Goal: Task Accomplishment & Management: Complete application form

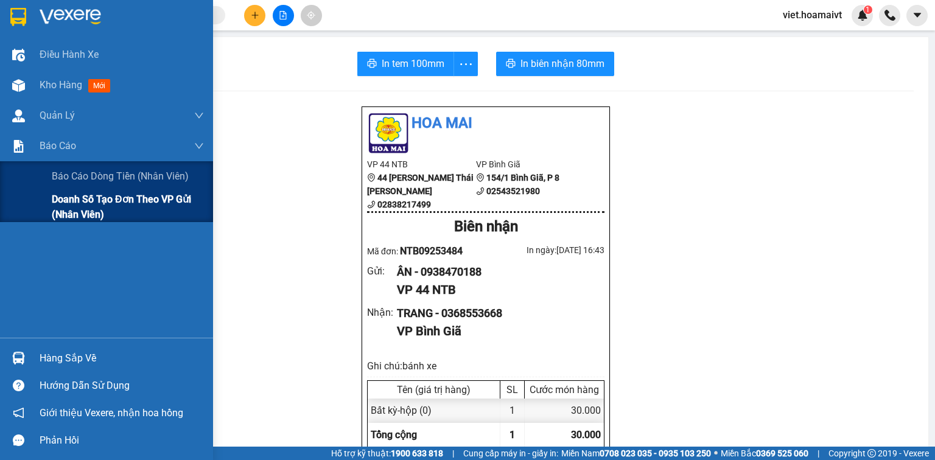
click at [58, 200] on span "Doanh số tạo đơn theo VP gửi (nhân viên)" at bounding box center [128, 207] width 152 height 30
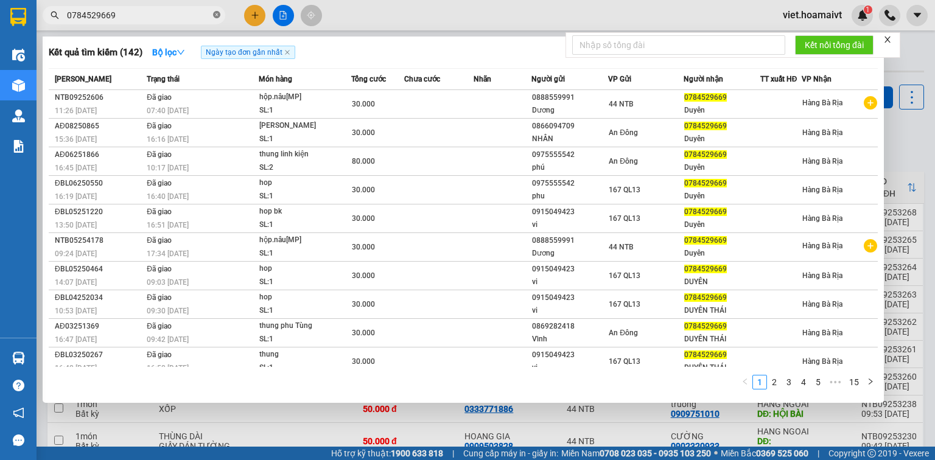
click at [218, 14] on icon "close-circle" at bounding box center [216, 14] width 7 height 7
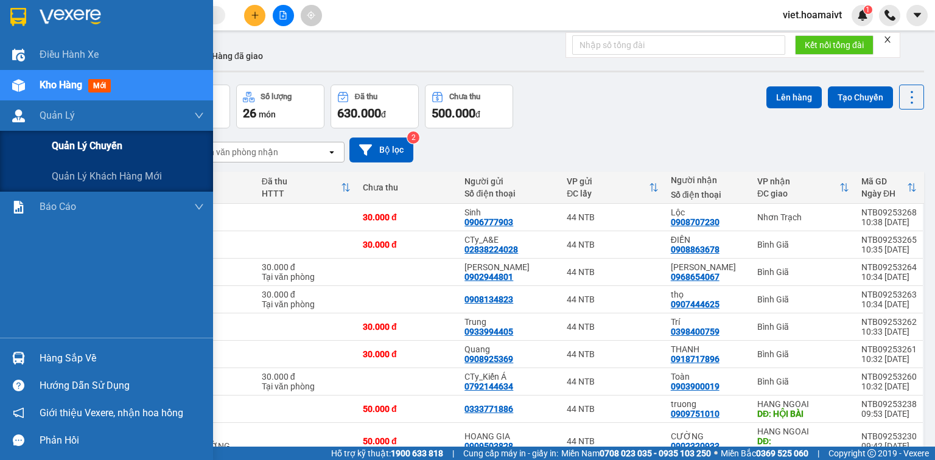
click at [67, 141] on span "Quản lý chuyến" at bounding box center [87, 145] width 71 height 15
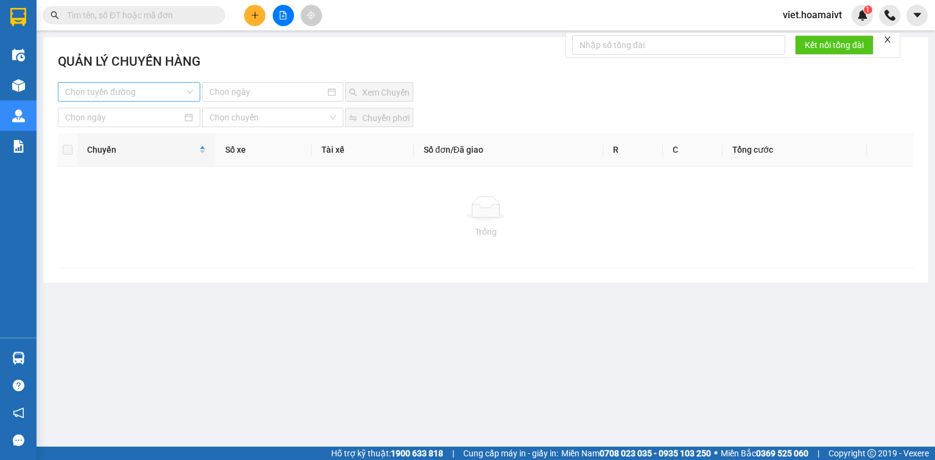
click at [128, 92] on input "search" at bounding box center [124, 92] width 119 height 18
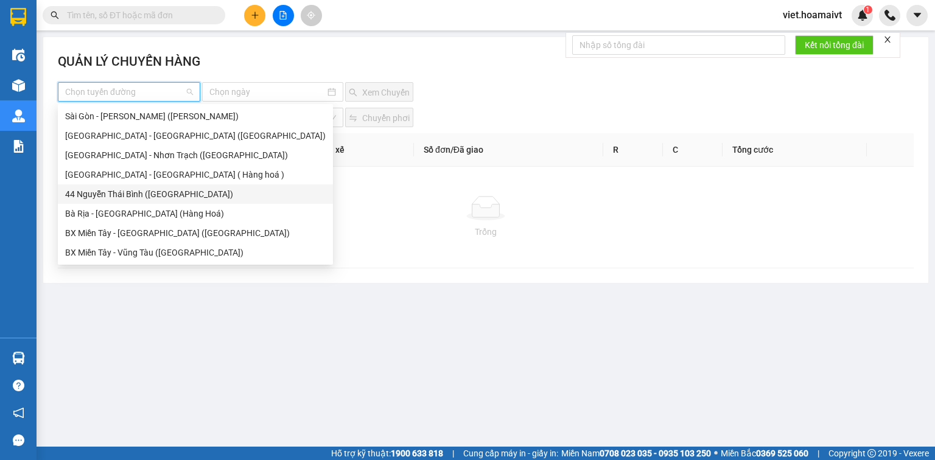
click at [114, 192] on div "44 Nguyễn Thái Bình ([GEOGRAPHIC_DATA])" at bounding box center [195, 193] width 260 height 13
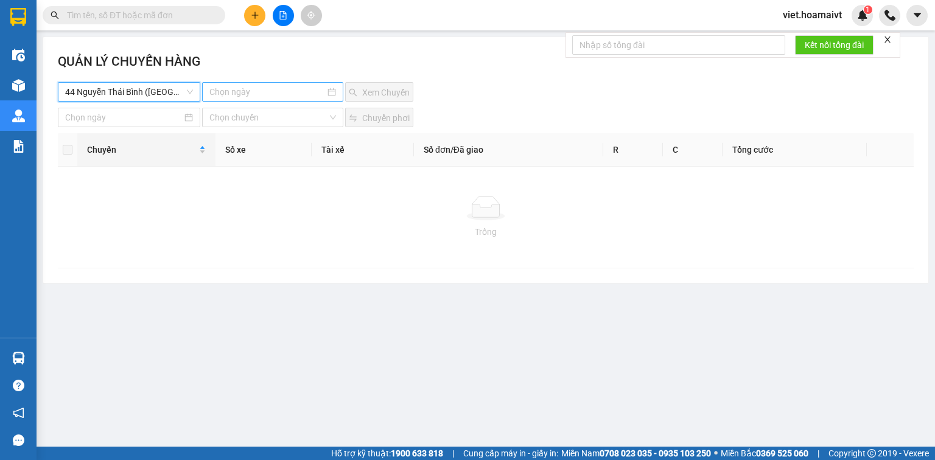
click at [280, 92] on input at bounding box center [266, 91] width 115 height 13
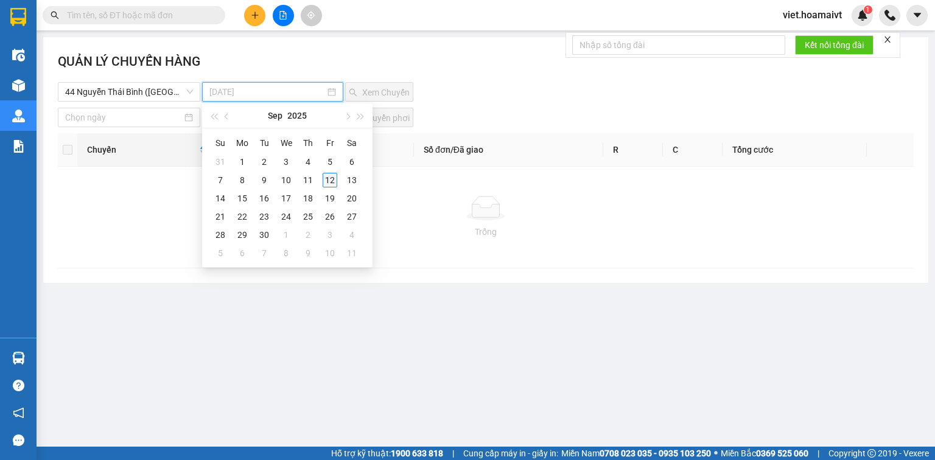
type input "[DATE]"
click at [330, 180] on div "12" at bounding box center [329, 180] width 15 height 15
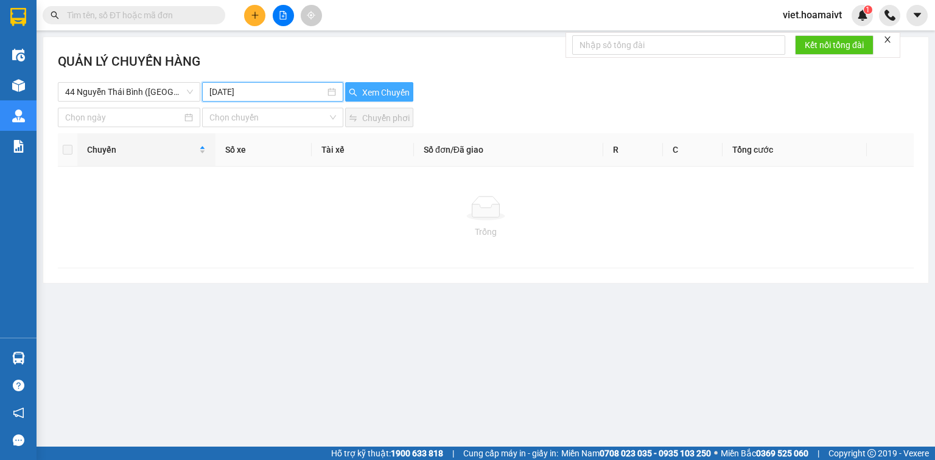
click at [385, 92] on span "Xem Chuyến" at bounding box center [385, 92] width 47 height 13
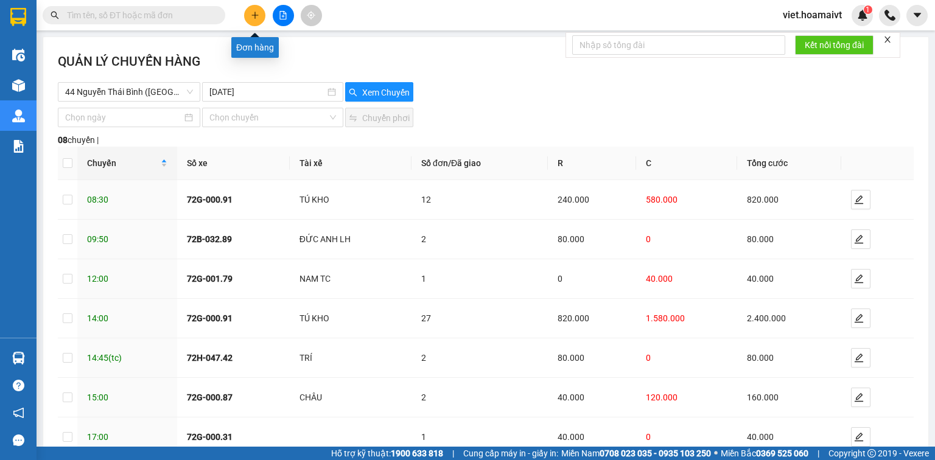
click at [254, 17] on icon "plus" at bounding box center [254, 15] width 1 height 7
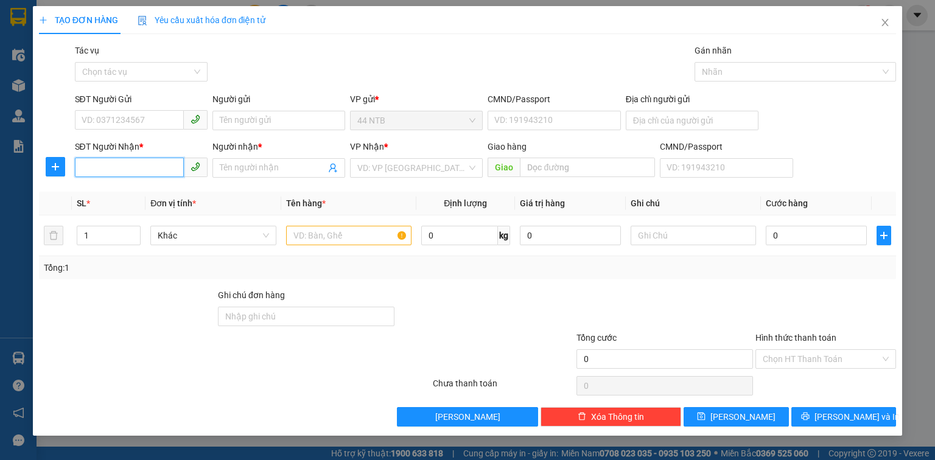
click at [138, 169] on input "SĐT Người Nhận *" at bounding box center [129, 167] width 109 height 19
type input "0915532605"
drag, startPoint x: 128, startPoint y: 188, endPoint x: 136, endPoint y: 125, distance: 63.8
click at [129, 187] on div "0915532605 - [GEOGRAPHIC_DATA]" at bounding box center [150, 192] width 137 height 13
type input "ĐỨC"
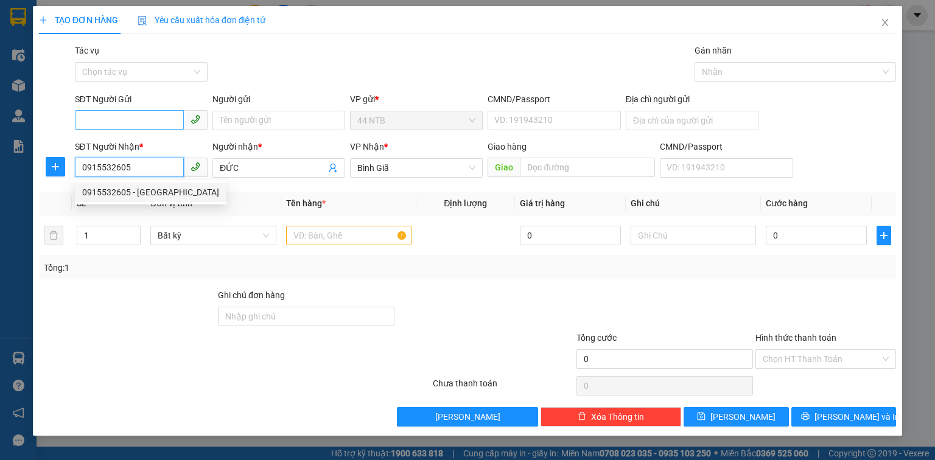
type input "0915532605"
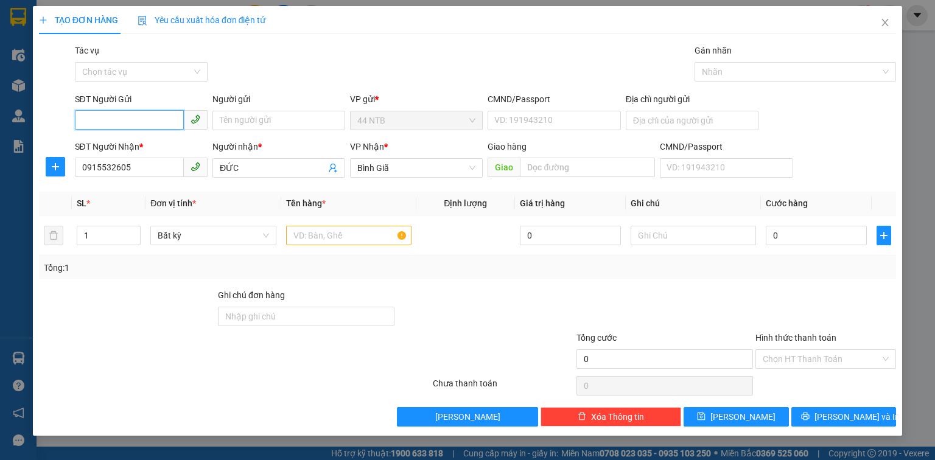
click at [136, 124] on input "SĐT Người Gửi" at bounding box center [129, 119] width 109 height 19
drag, startPoint x: 167, startPoint y: 146, endPoint x: 400, endPoint y: 252, distance: 255.9
click at [172, 151] on div "02822416966 - Lab_Vivadent" at bounding box center [141, 144] width 118 height 13
type input "02822416966"
type input "Lab_Vivadent"
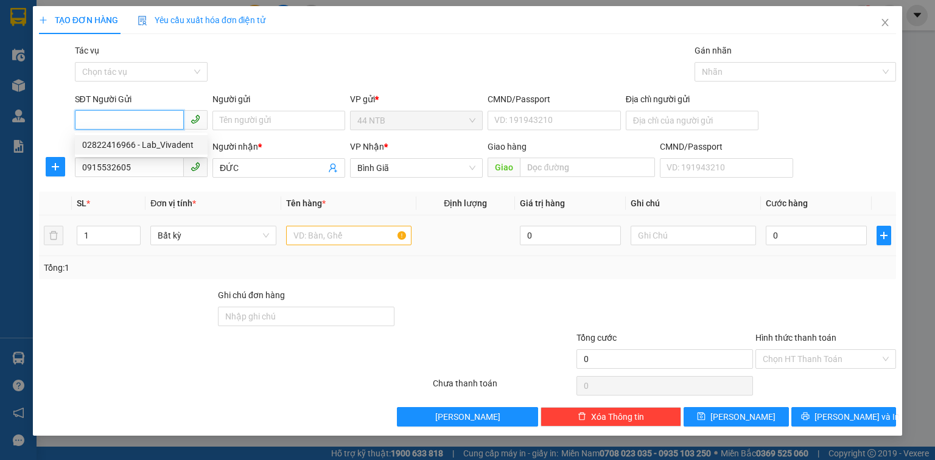
type input "079065027654"
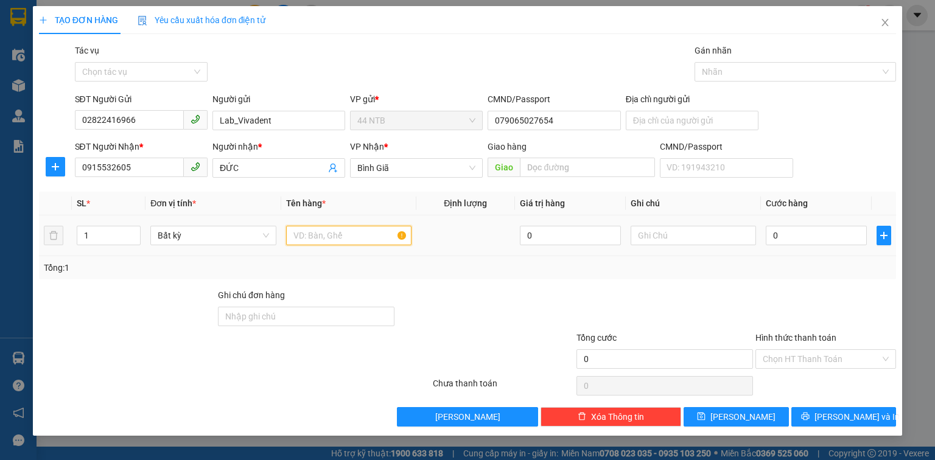
click at [355, 229] on input "text" at bounding box center [348, 235] width 125 height 19
type input "hộp"
type input "3"
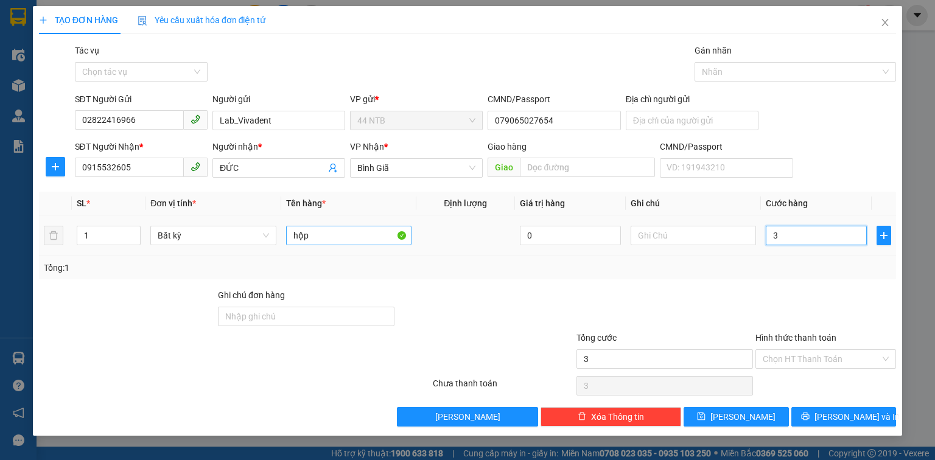
type input "30"
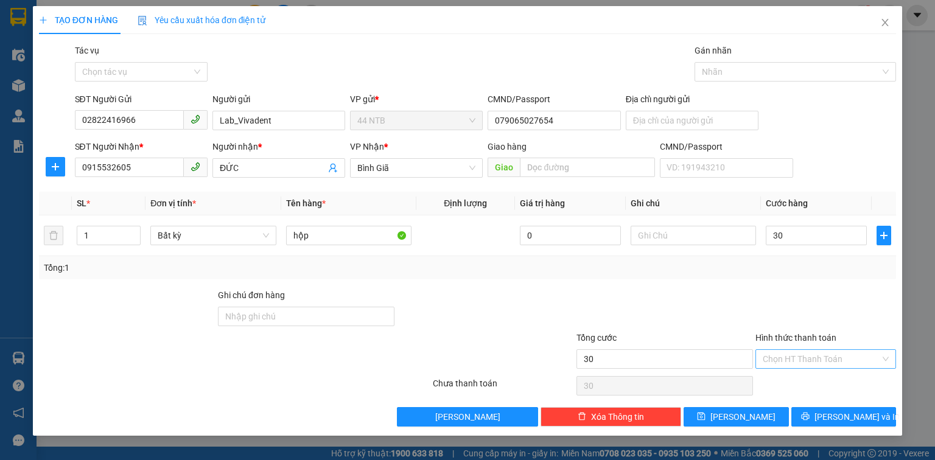
type input "30.000"
click at [800, 361] on input "Hình thức thanh toán" at bounding box center [820, 359] width 117 height 18
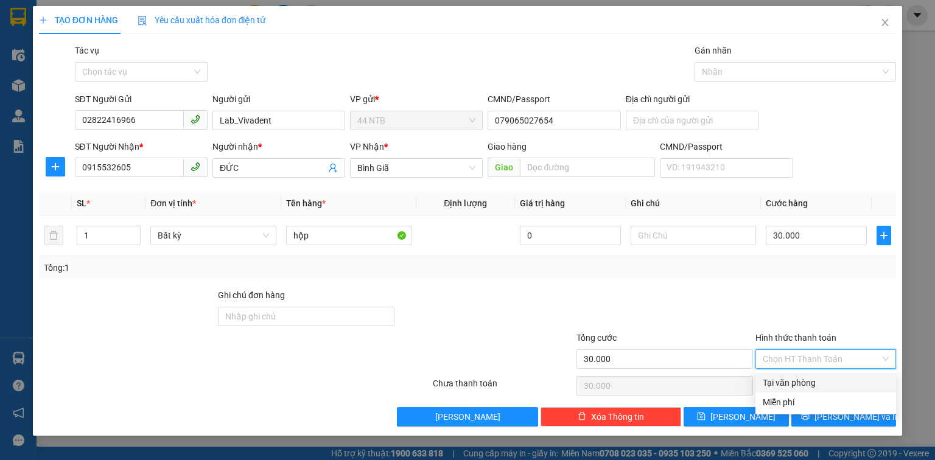
click at [802, 382] on div "Tại văn phòng" at bounding box center [825, 382] width 126 height 13
type input "0"
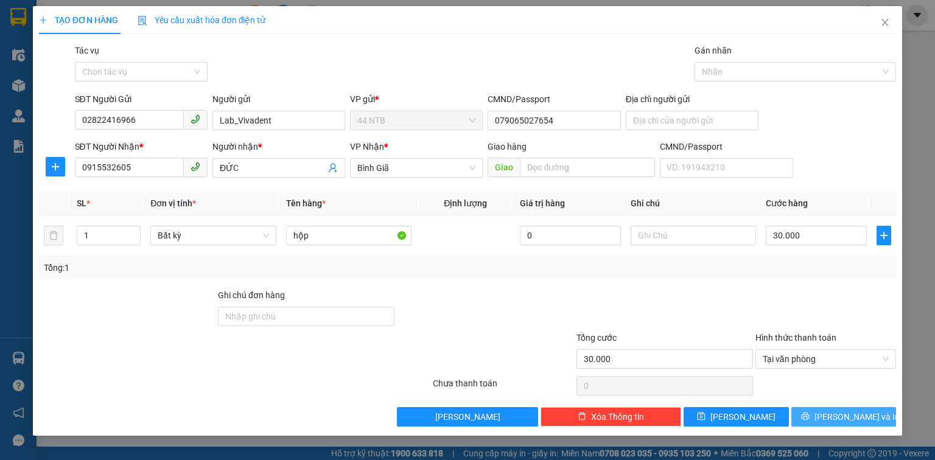
click at [813, 415] on button "[PERSON_NAME] và In" at bounding box center [843, 416] width 105 height 19
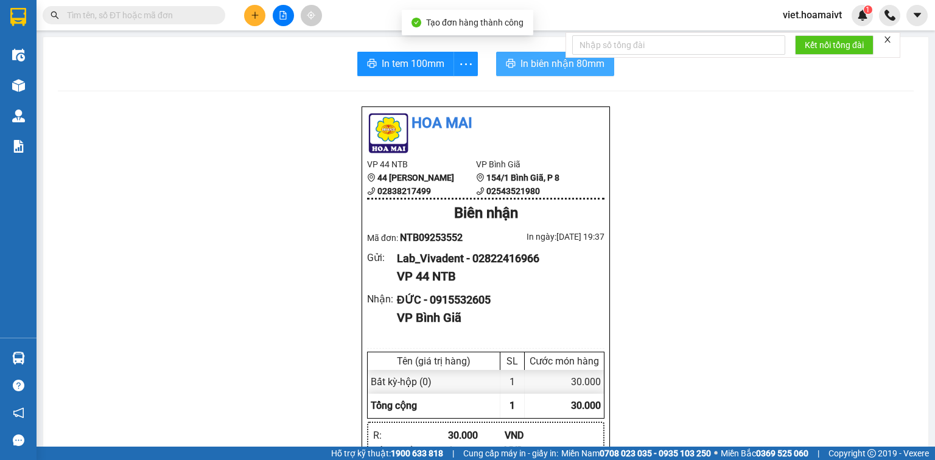
click at [543, 72] on button "In biên nhận 80mm" at bounding box center [555, 64] width 118 height 24
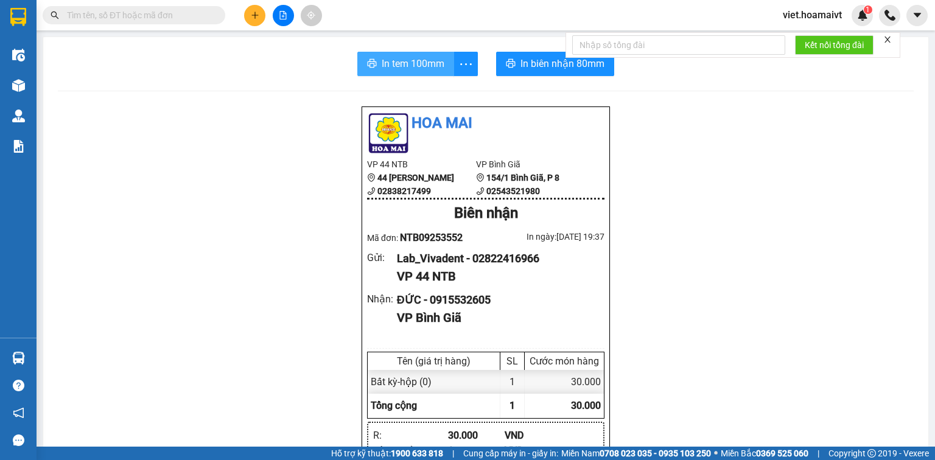
click at [399, 58] on span "In tem 100mm" at bounding box center [412, 63] width 63 height 15
click at [249, 15] on button at bounding box center [254, 15] width 21 height 21
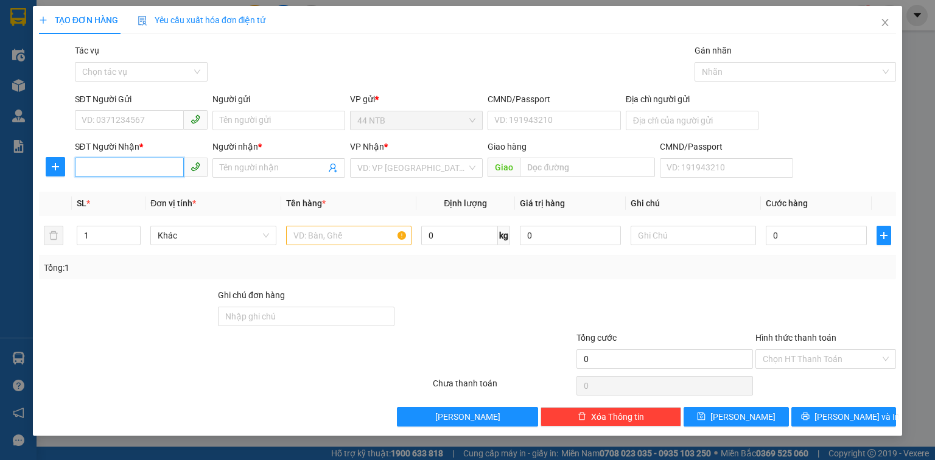
click at [108, 166] on input "SĐT Người Nhận *" at bounding box center [129, 167] width 109 height 19
click at [159, 110] on input "SĐT Người Gửi" at bounding box center [129, 119] width 109 height 19
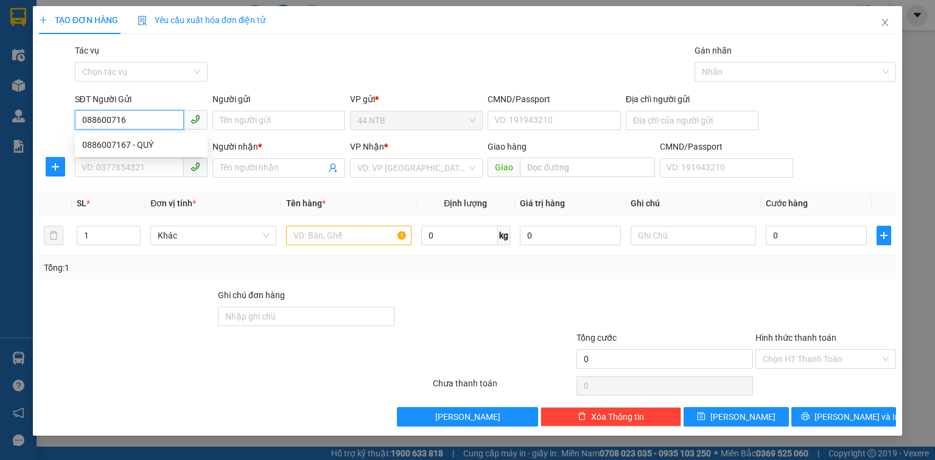
type input "0886007167"
click at [134, 144] on div "0886007167 - QUÝ" at bounding box center [141, 144] width 118 height 13
type input "QUÝ"
type input "0799577774"
type input "Khánh"
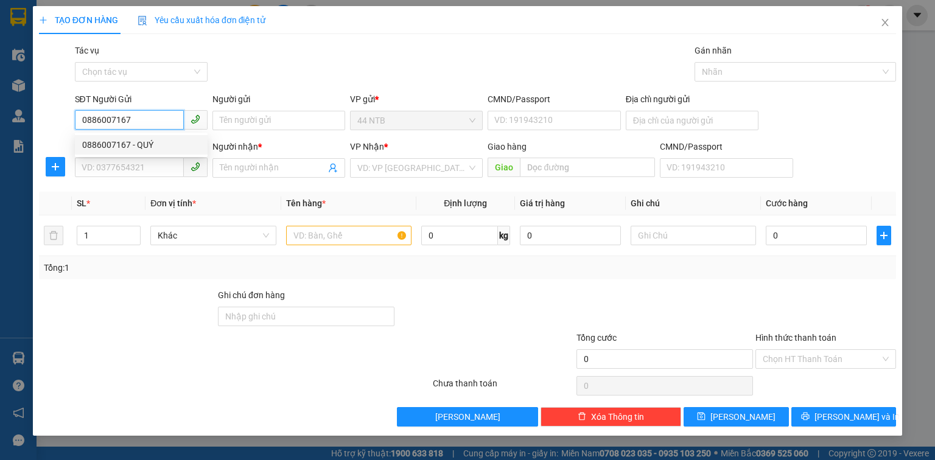
type input "[DEMOGRAPHIC_DATA]"
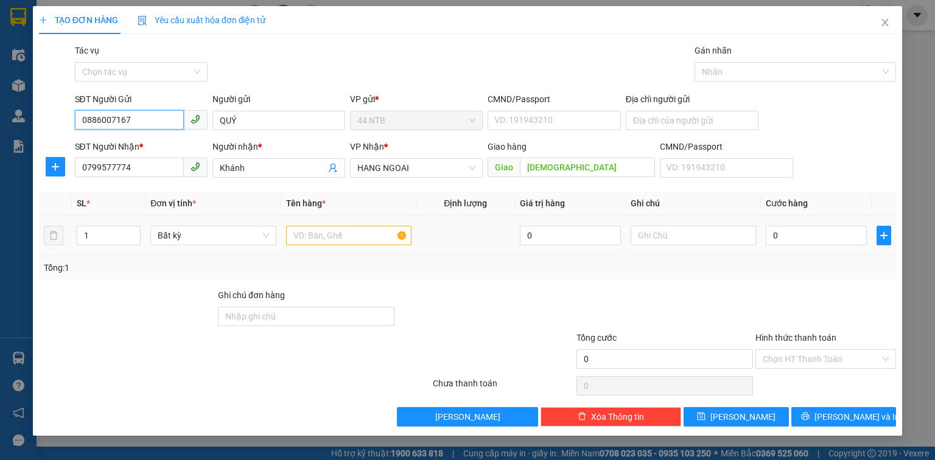
type input "0886007167"
click at [375, 236] on input "text" at bounding box center [348, 235] width 125 height 19
type input "cây"
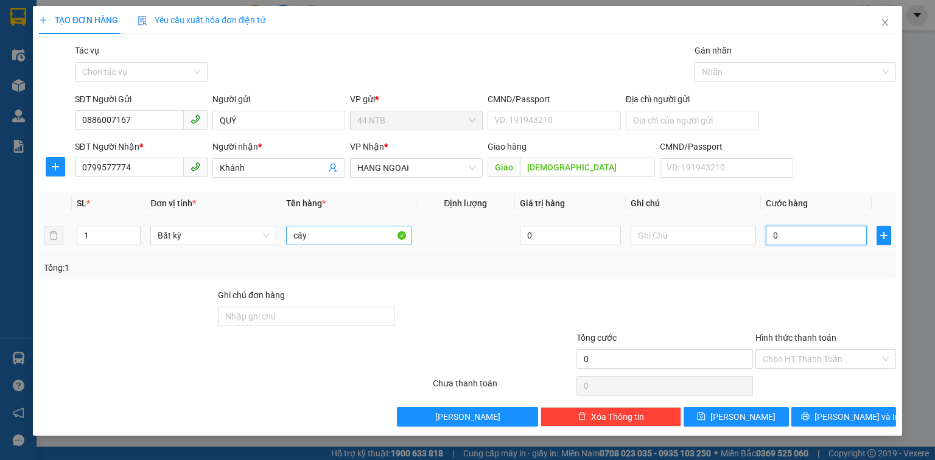
type input "4"
type input "40"
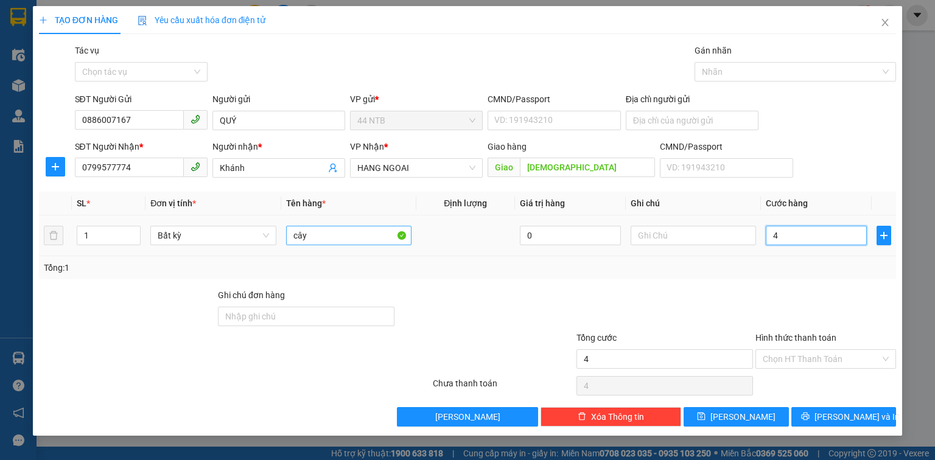
type input "40"
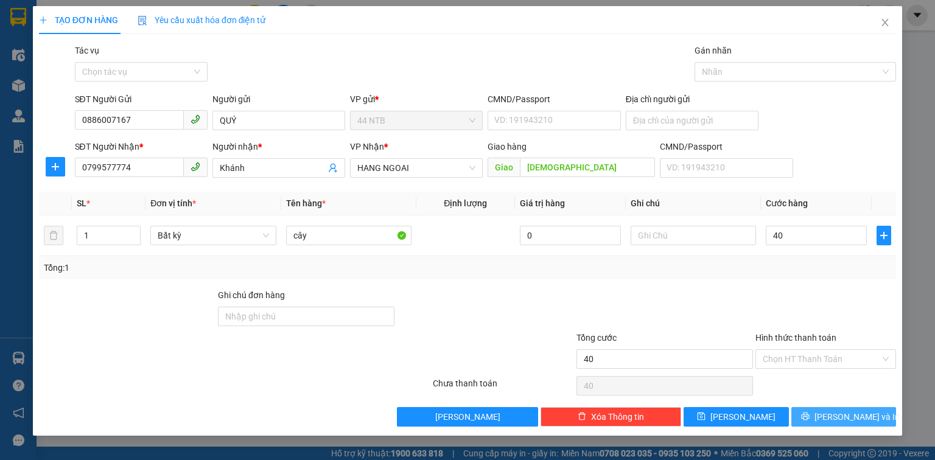
type input "40.000"
click at [813, 415] on button "[PERSON_NAME] và In" at bounding box center [843, 416] width 105 height 19
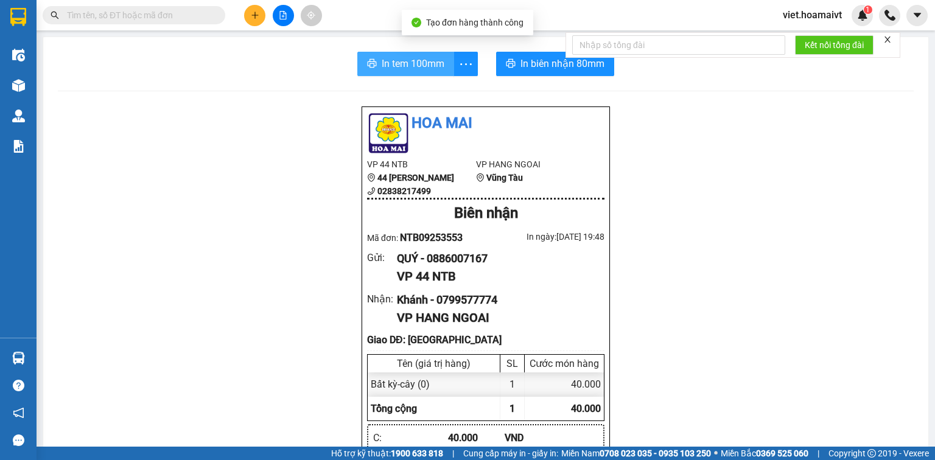
click at [407, 55] on button "In tem 100mm" at bounding box center [405, 64] width 97 height 24
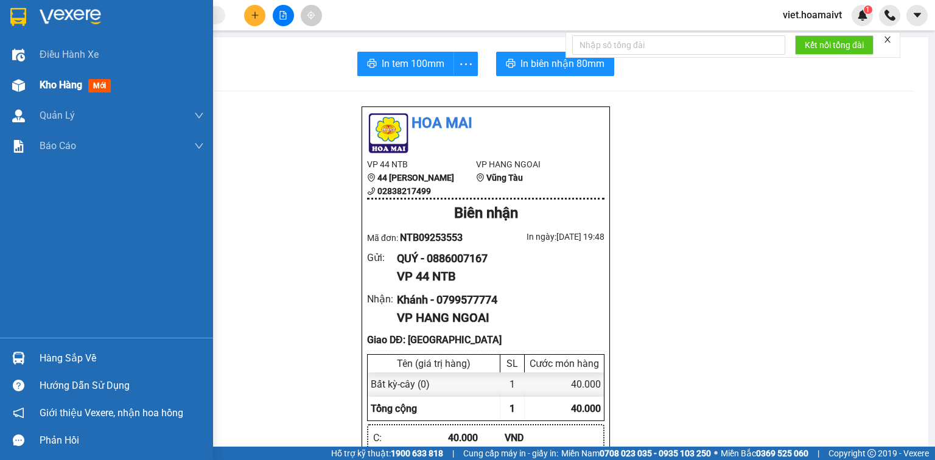
click at [41, 82] on span "Kho hàng" at bounding box center [61, 85] width 43 height 12
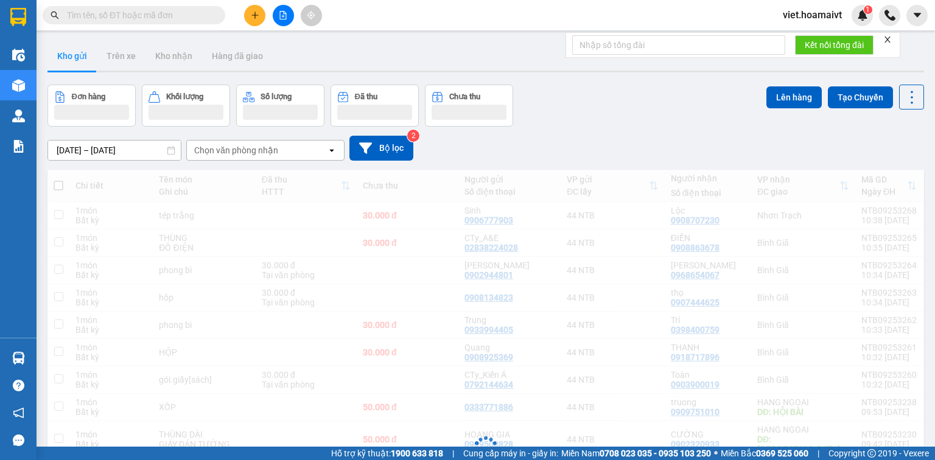
click at [302, 153] on div "Chọn văn phòng nhận" at bounding box center [257, 150] width 140 height 19
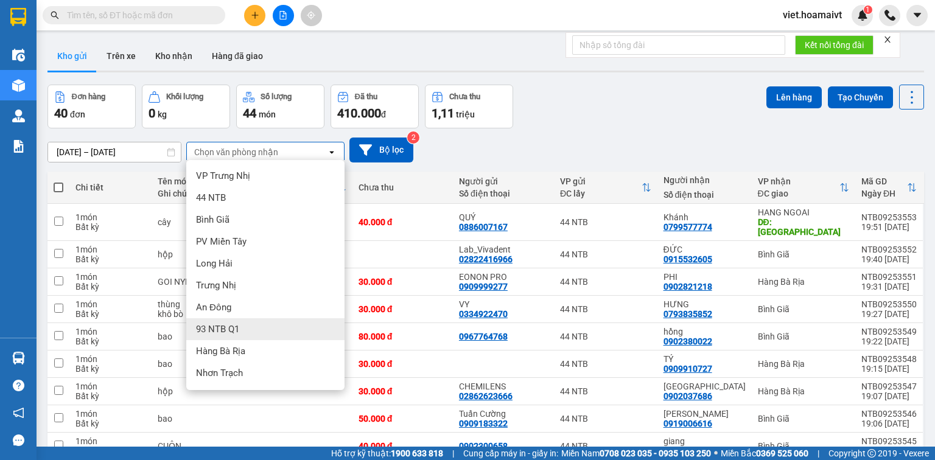
scroll to position [49, 0]
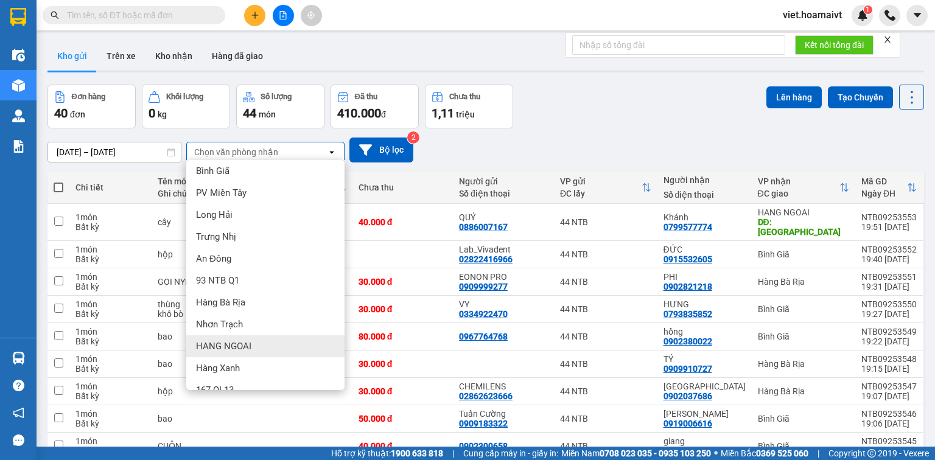
click at [251, 350] on div "HANG NGOAI" at bounding box center [265, 346] width 158 height 22
